Goal: Find specific page/section: Find specific page/section

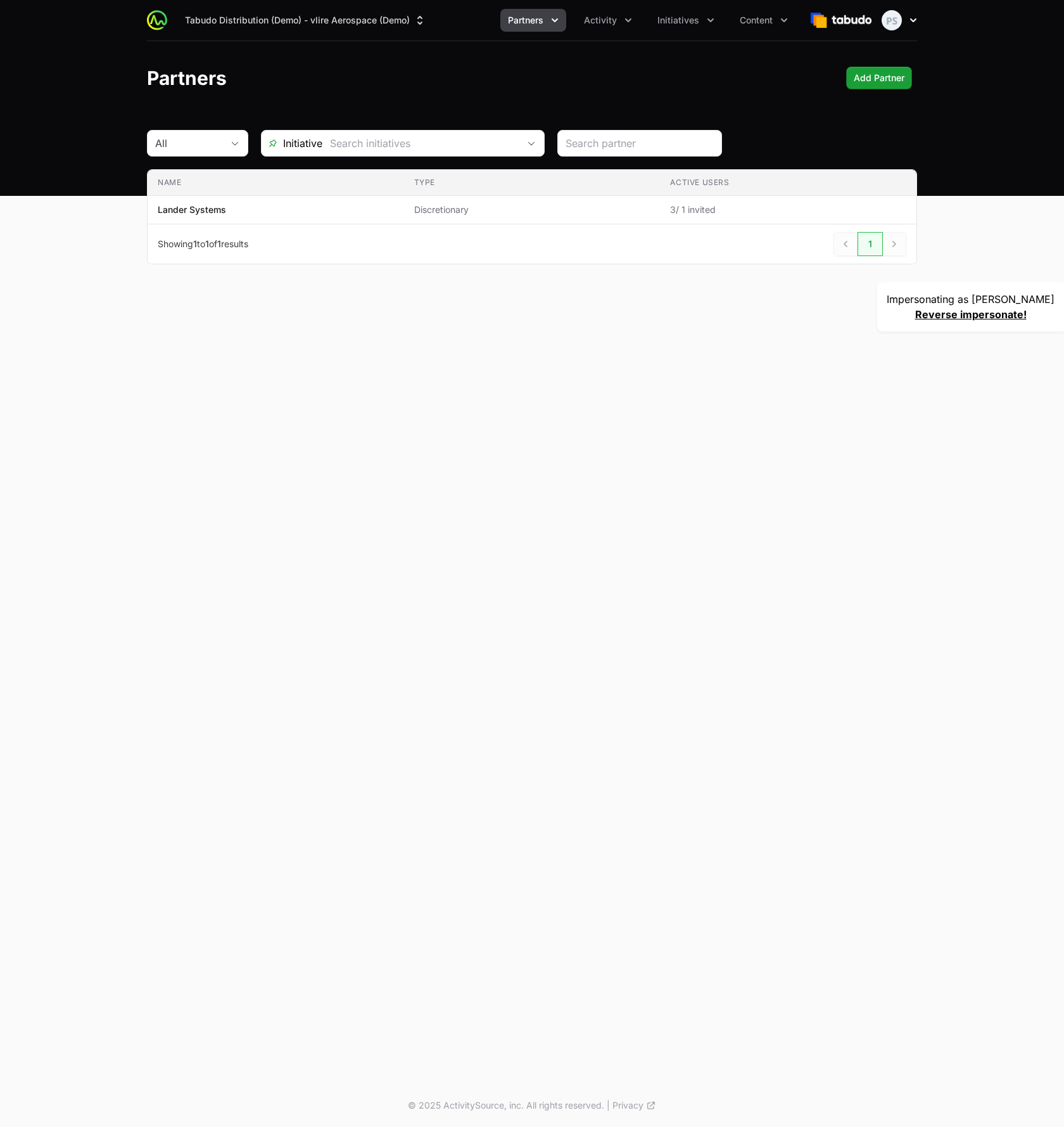
click at [914, 23] on icon "button" at bounding box center [914, 20] width 13 height 13
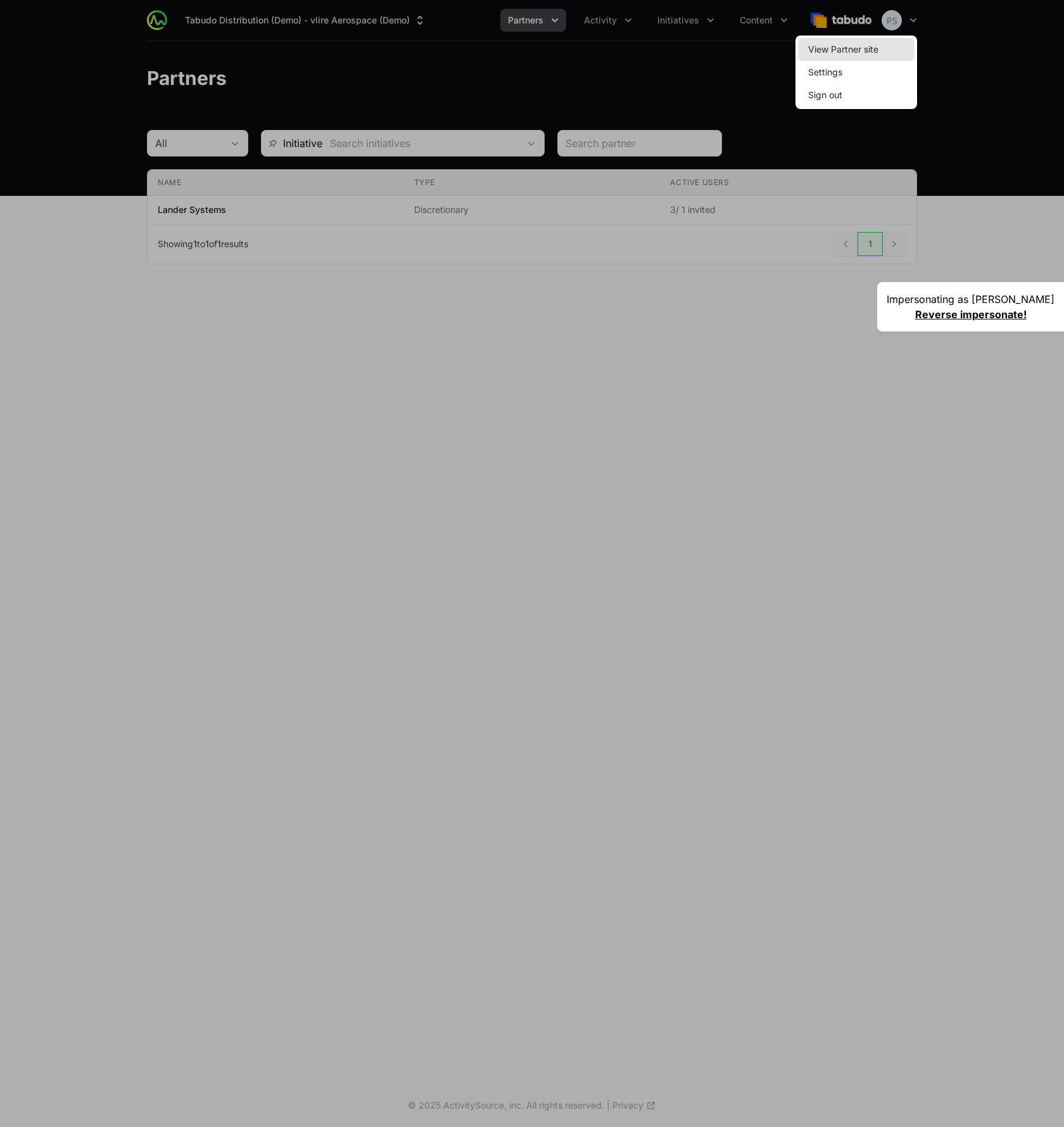
click at [891, 49] on link "View Partner site" at bounding box center [857, 50] width 117 height 23
click at [776, 57] on div at bounding box center [532, 563] width 1064 height 1127
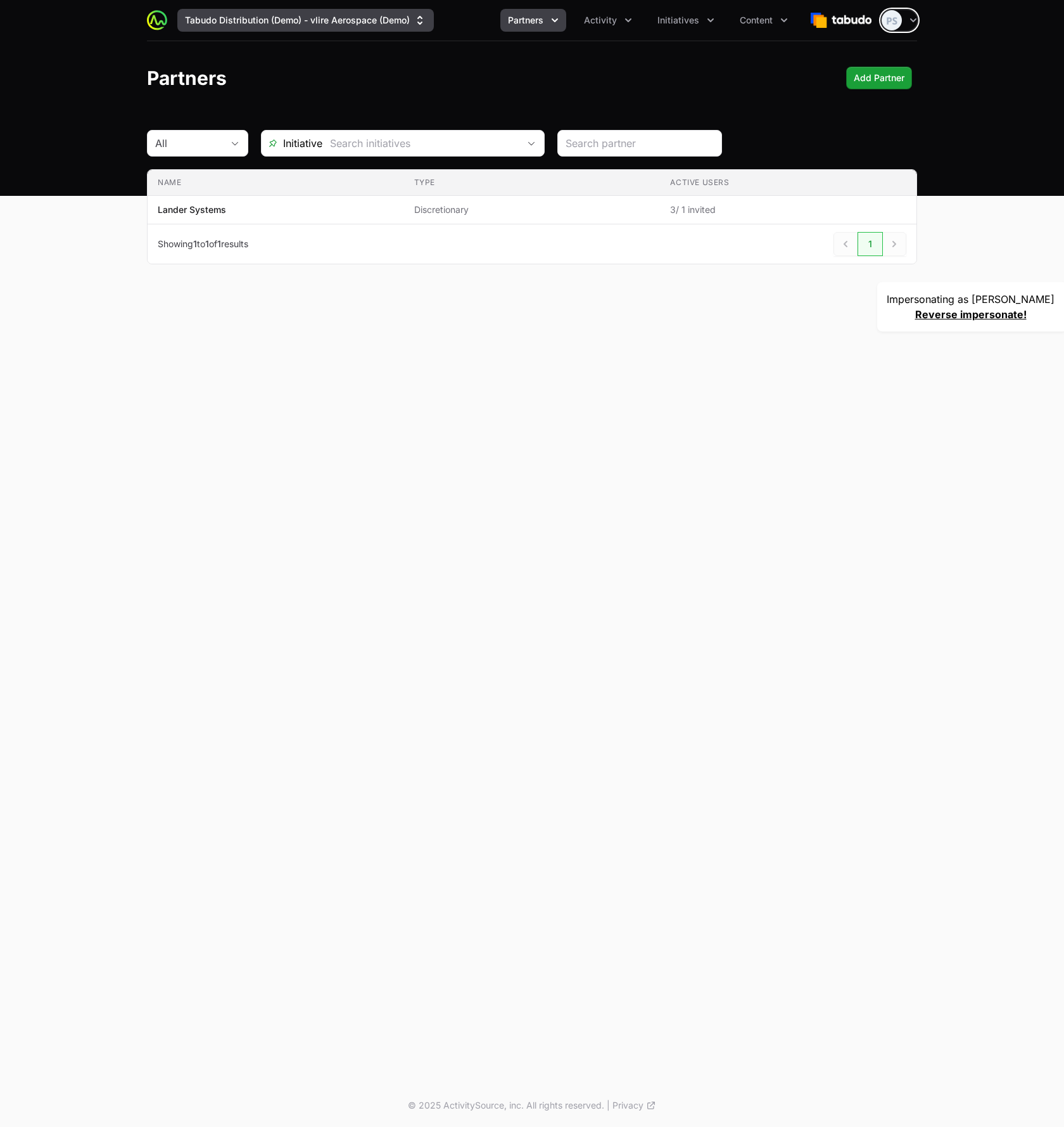
click at [350, 19] on button "Tabudo Distribution (Demo) - vlire Aerospace (Demo)" at bounding box center [305, 20] width 257 height 23
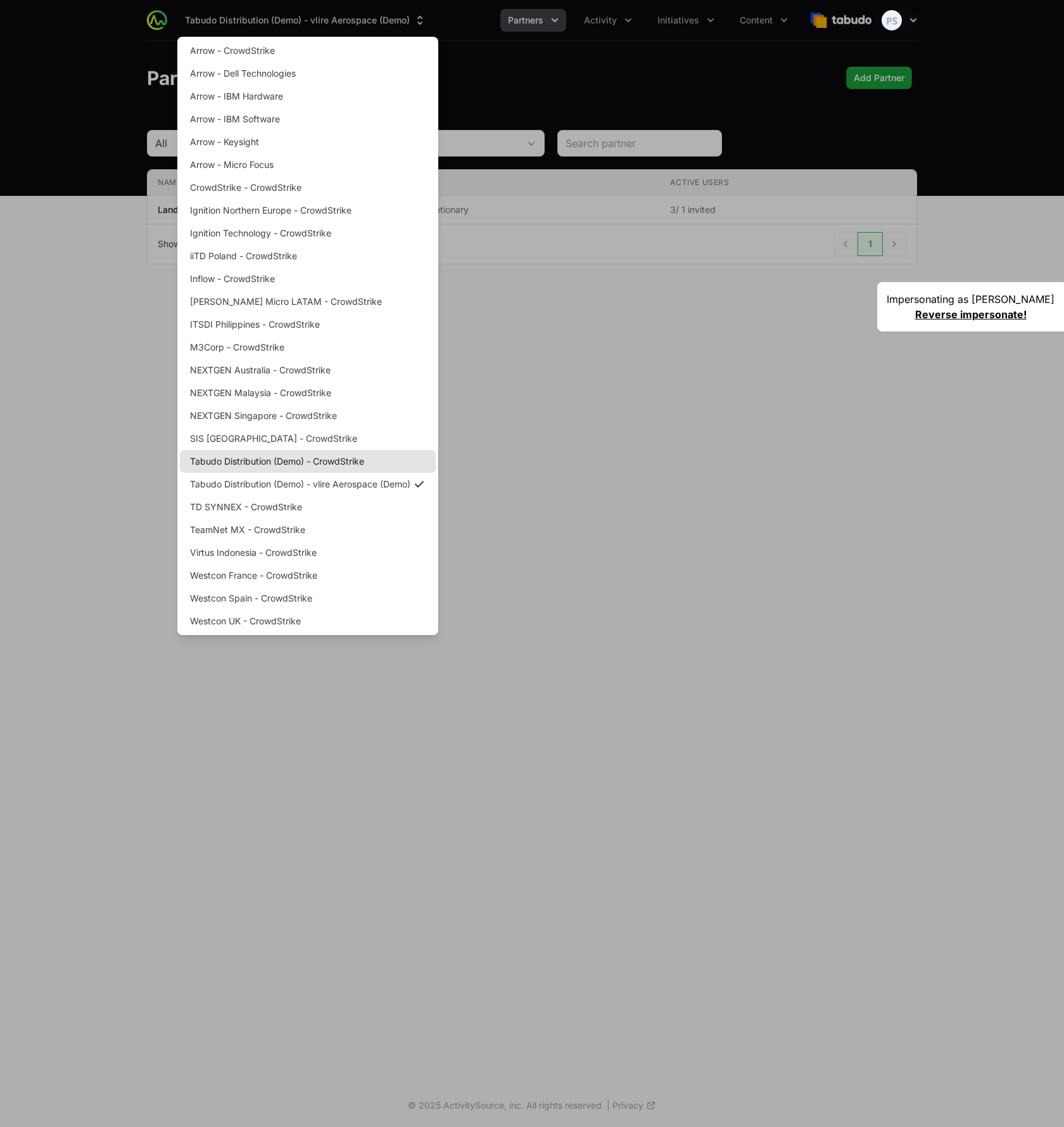
click at [296, 461] on link "Tabudo Distribution (Demo) - CrowdStrike" at bounding box center [307, 462] width 256 height 23
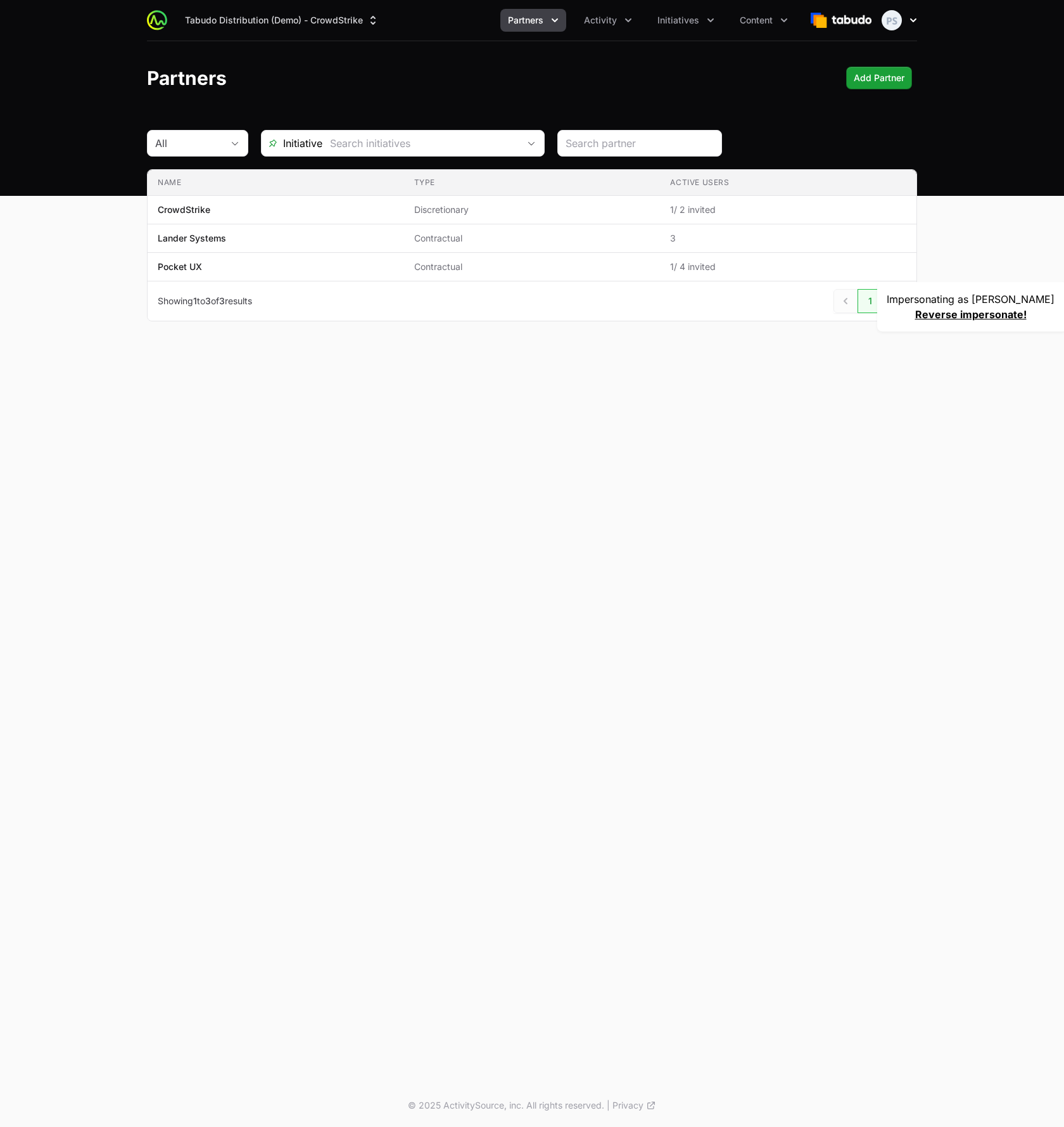
click at [905, 30] on button "Open user menu" at bounding box center [900, 20] width 36 height 20
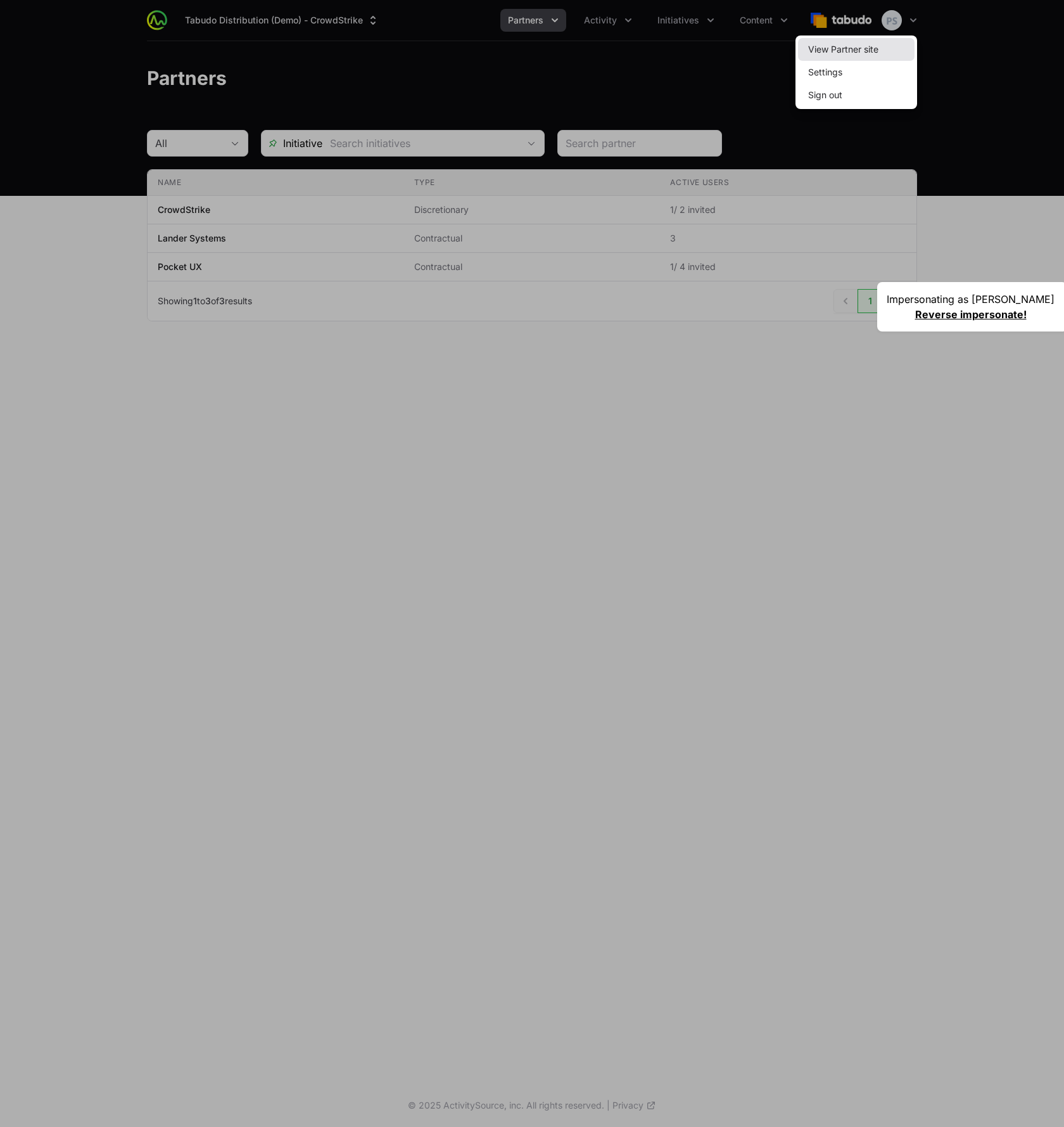
click at [893, 45] on link "View Partner site" at bounding box center [857, 50] width 117 height 23
click at [513, 76] on div at bounding box center [532, 563] width 1064 height 1127
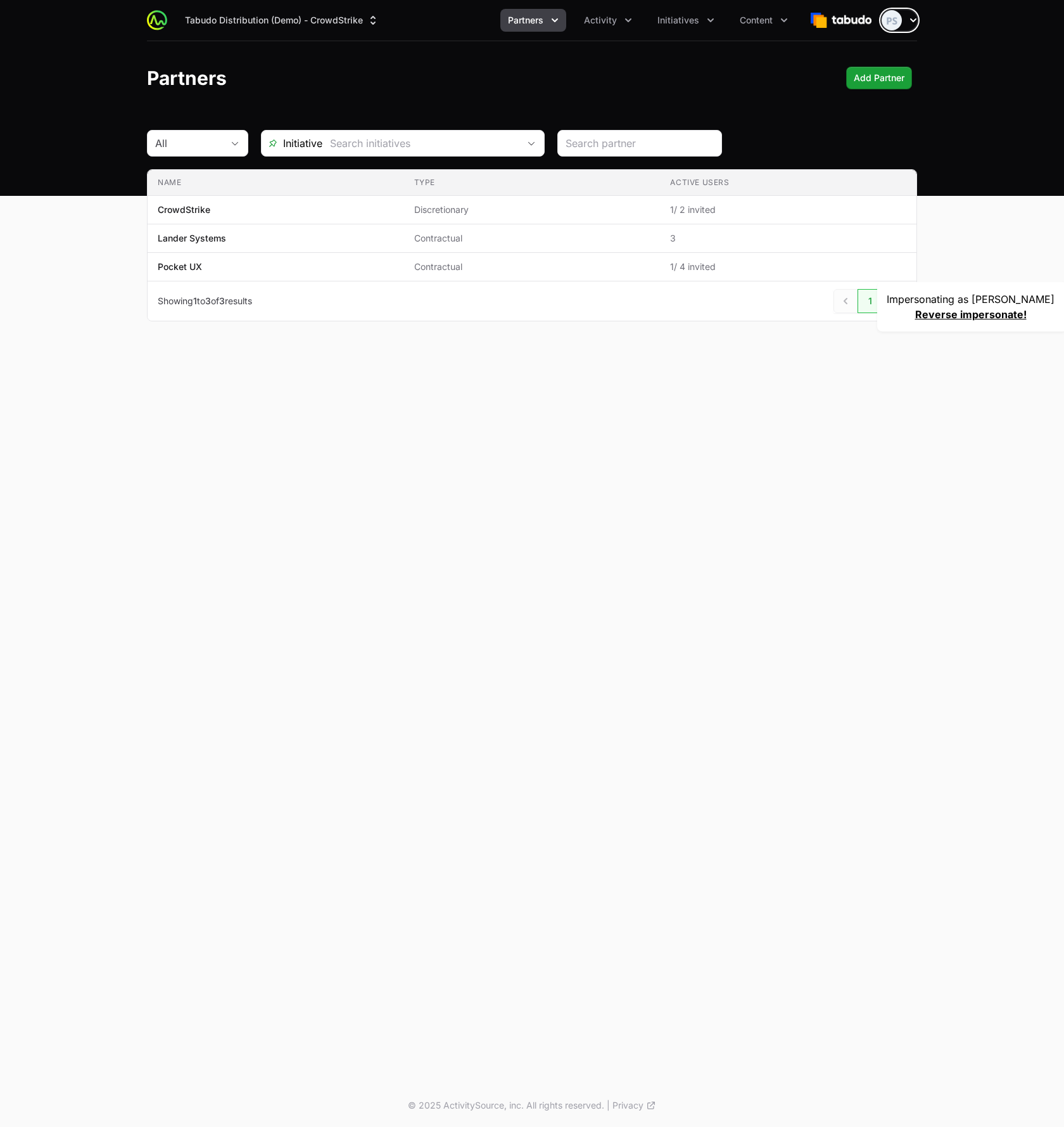
click at [913, 24] on icon "button" at bounding box center [914, 20] width 13 height 13
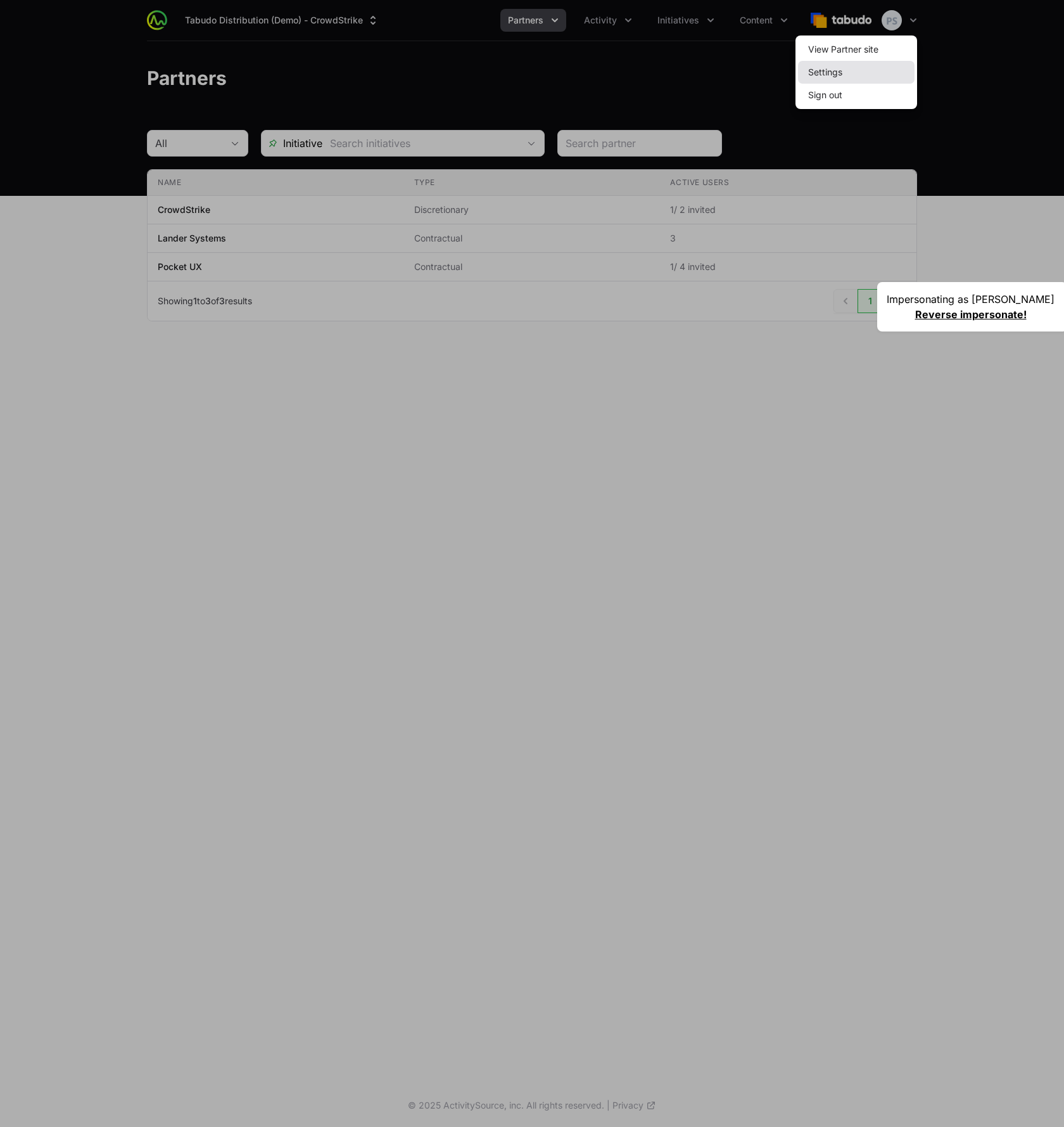
click at [830, 74] on link "Settings" at bounding box center [857, 72] width 117 height 23
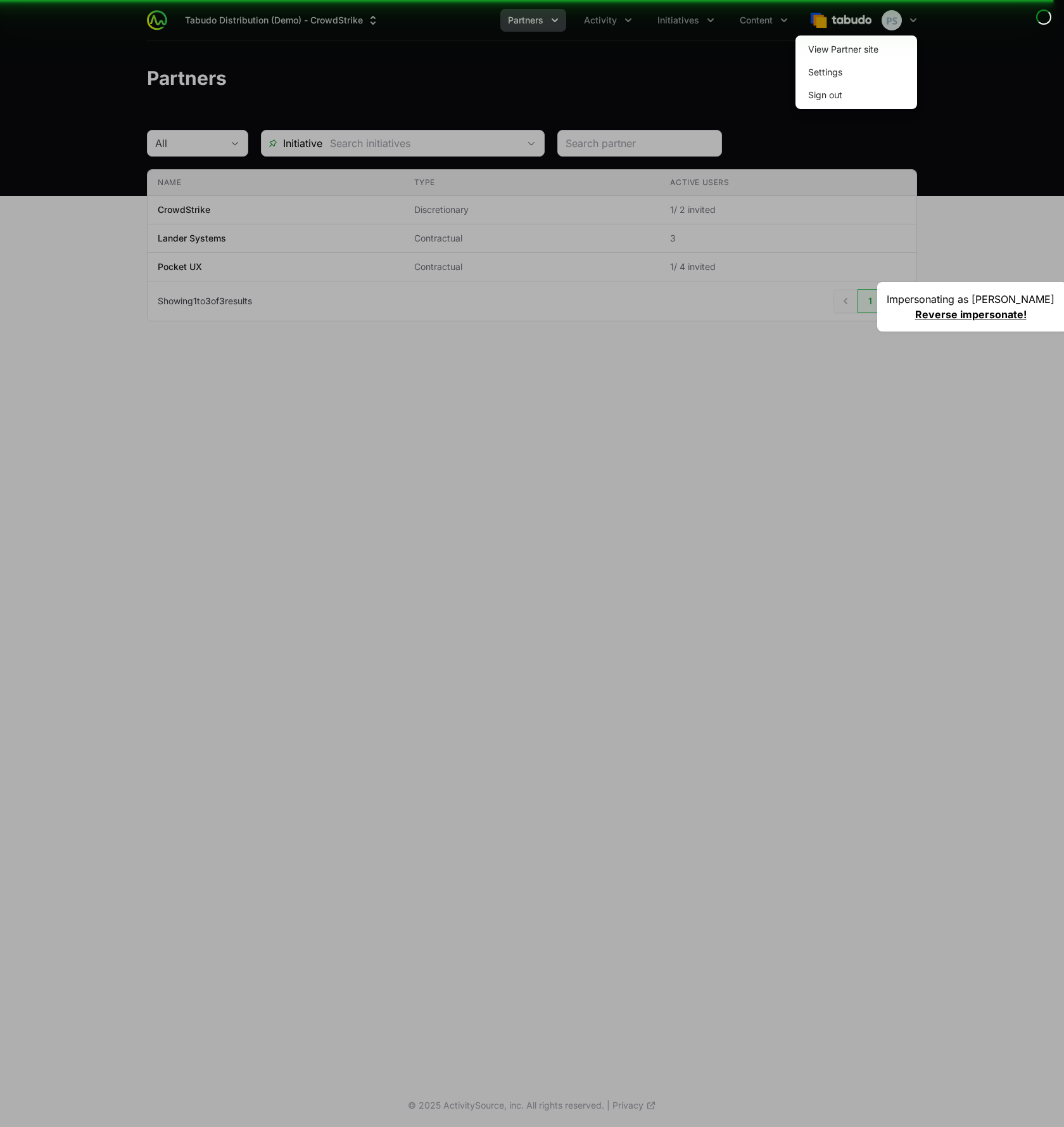
click at [970, 316] on link "Reverse impersonate!" at bounding box center [971, 314] width 111 height 13
